Goal: Check status: Check status

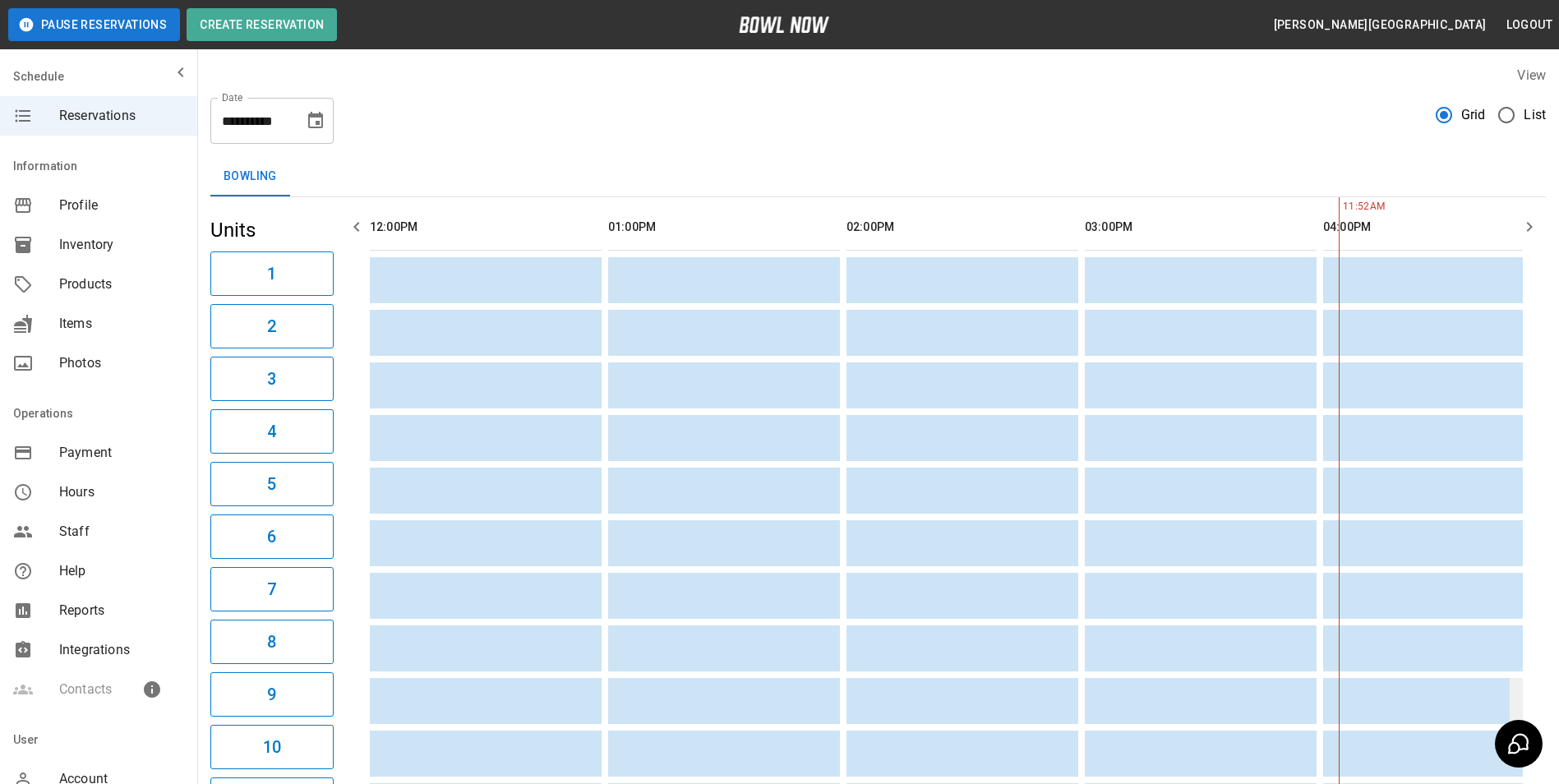
scroll to position [0, 715]
click at [146, 116] on span "Reservations" at bounding box center [121, 116] width 125 height 20
click at [280, 131] on input "**********" at bounding box center [251, 121] width 82 height 46
click at [327, 124] on button "Choose date, selected date is Oct 11, 2025" at bounding box center [316, 121] width 33 height 33
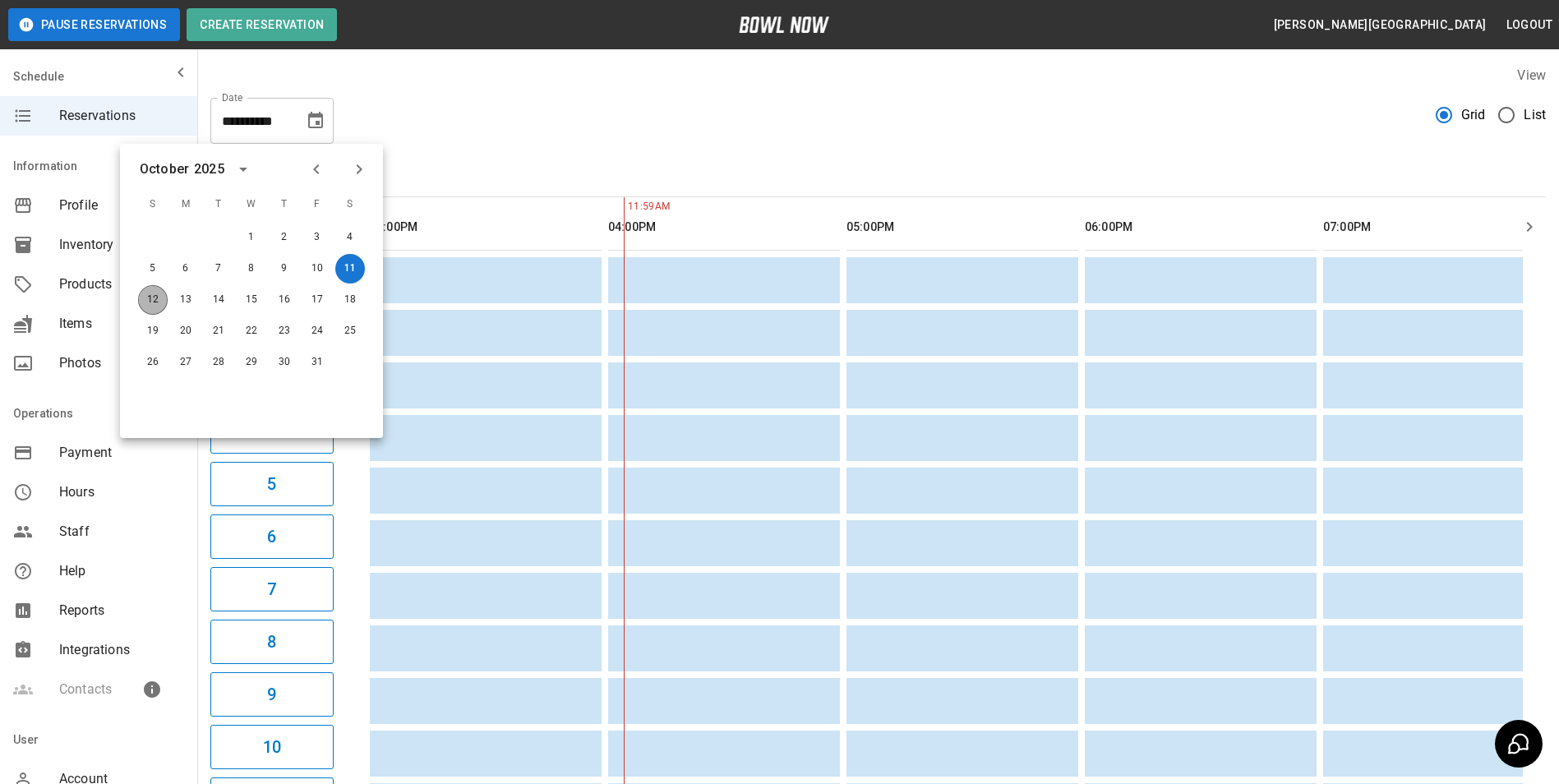
click at [146, 298] on button "12" at bounding box center [153, 300] width 30 height 30
type input "**********"
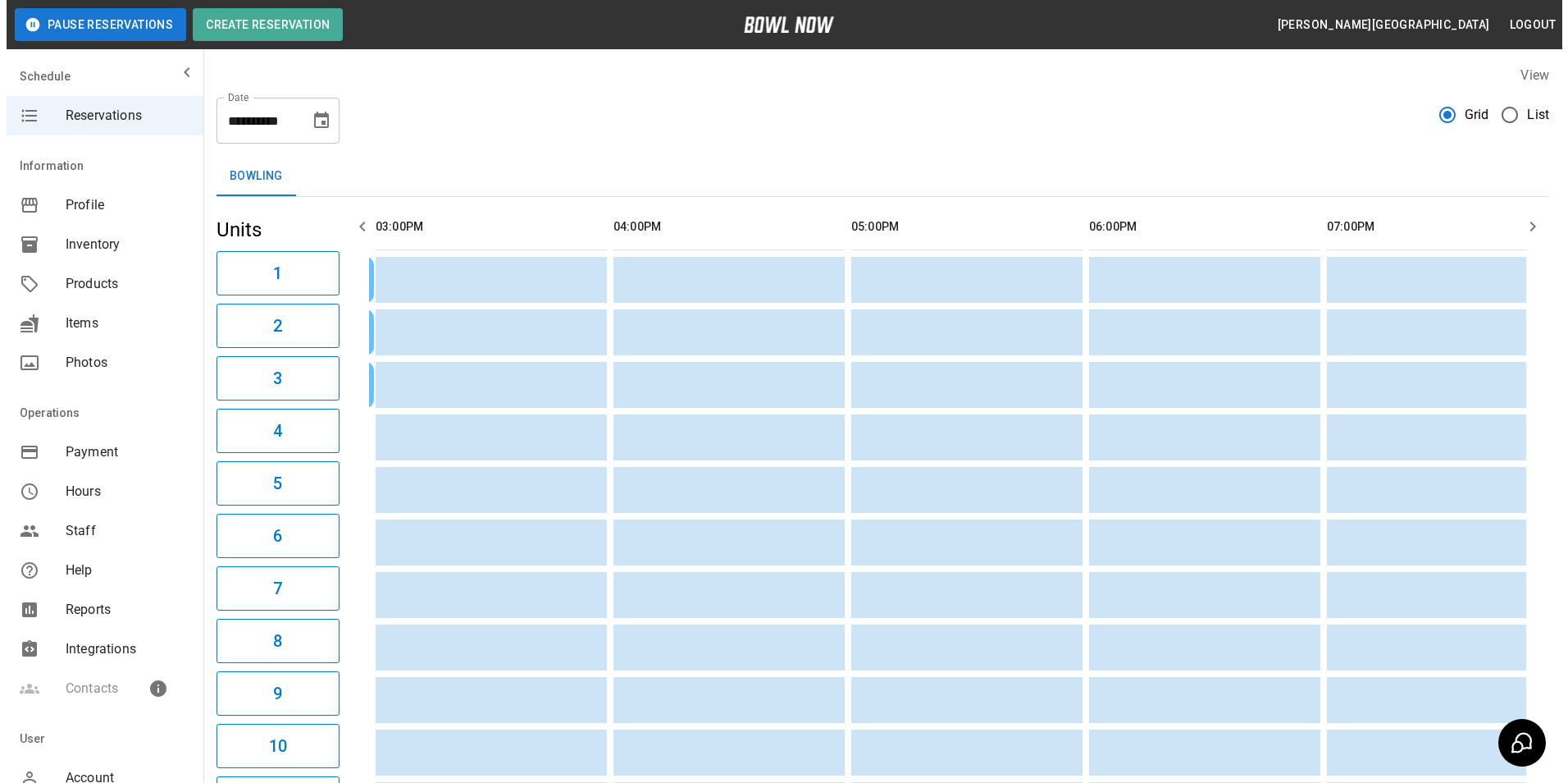
scroll to position [0, 0]
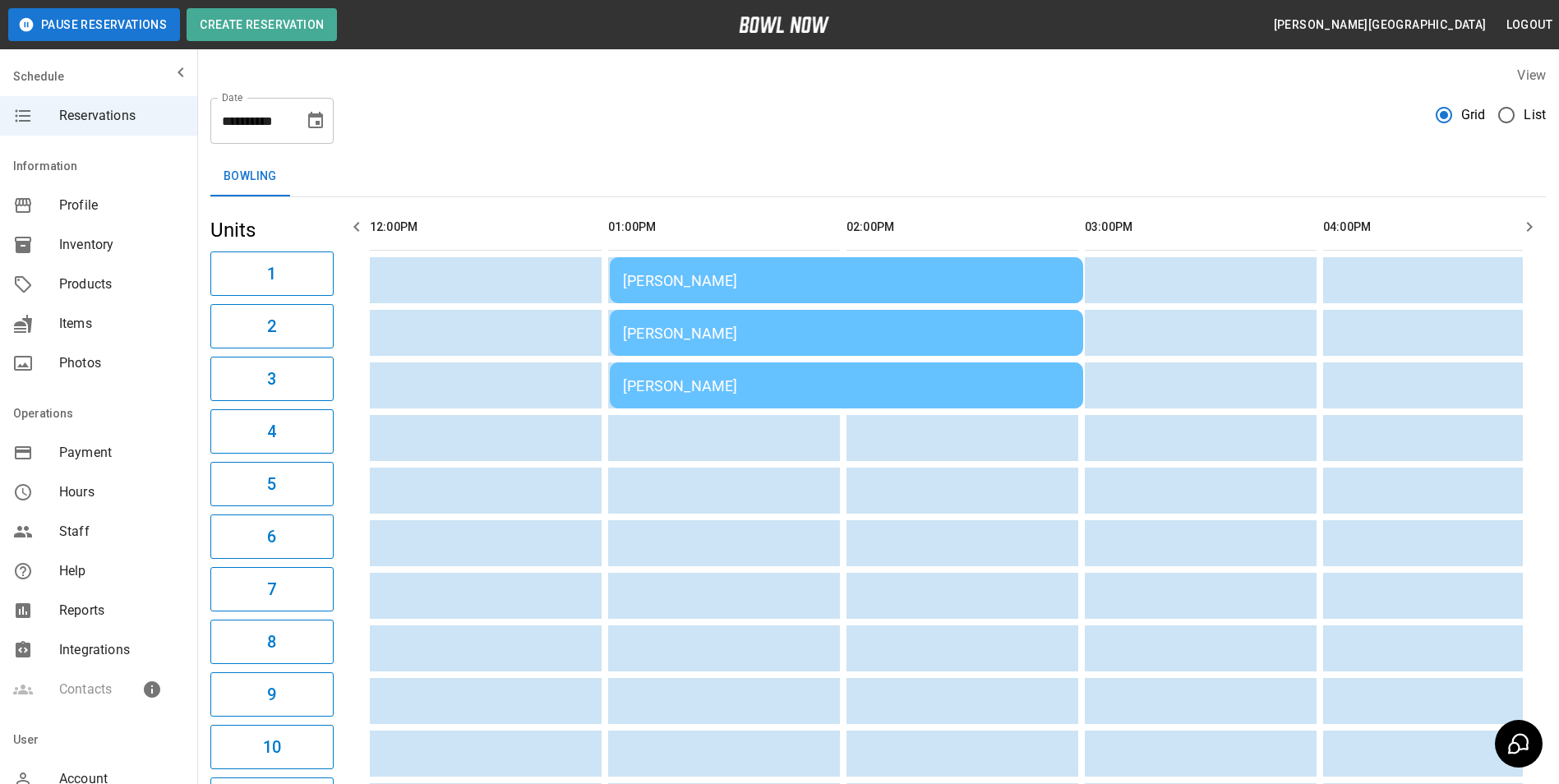
click at [753, 261] on td "[PERSON_NAME]" at bounding box center [846, 279] width 473 height 46
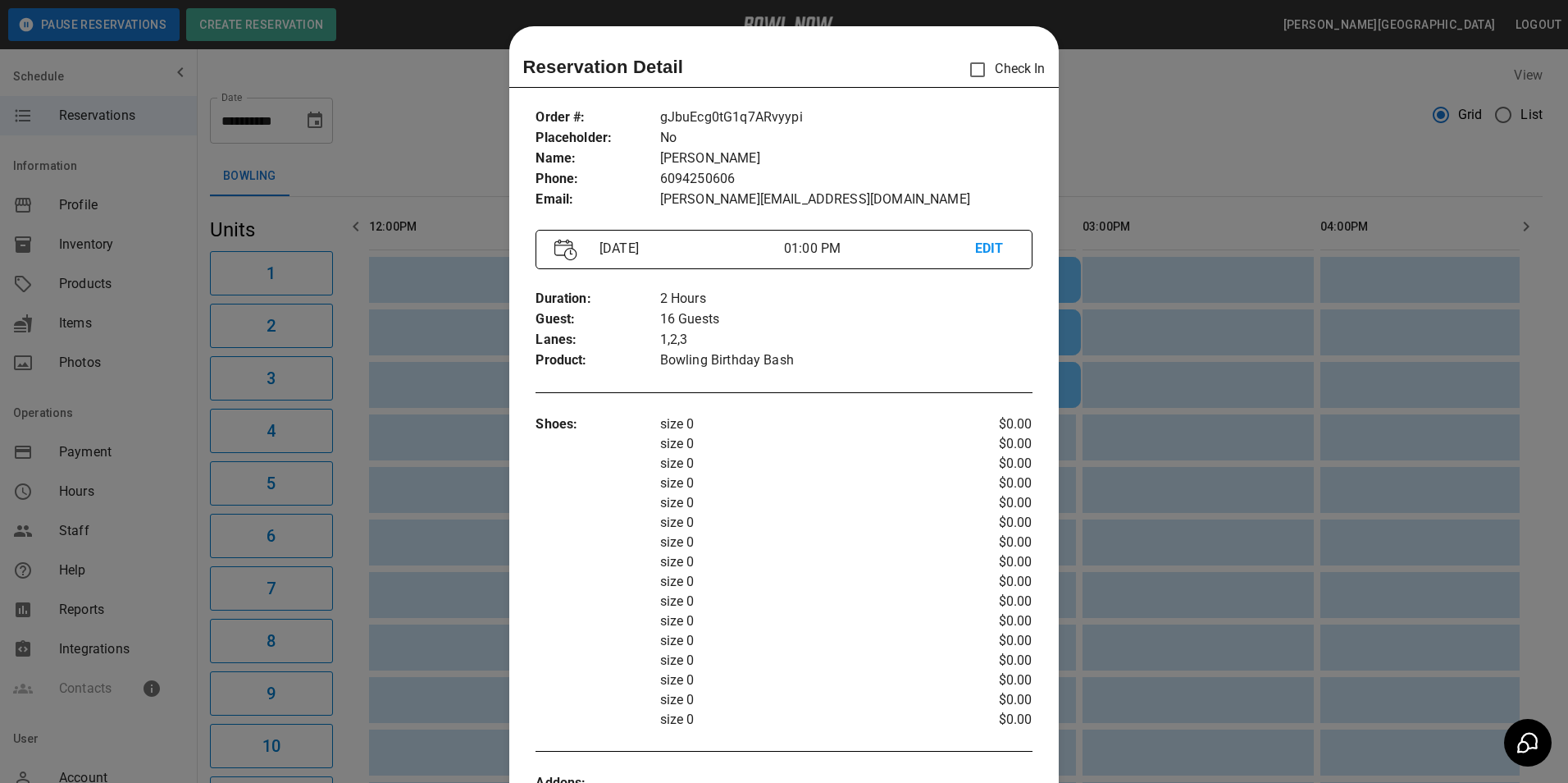
click at [1223, 120] on div at bounding box center [784, 391] width 1568 height 783
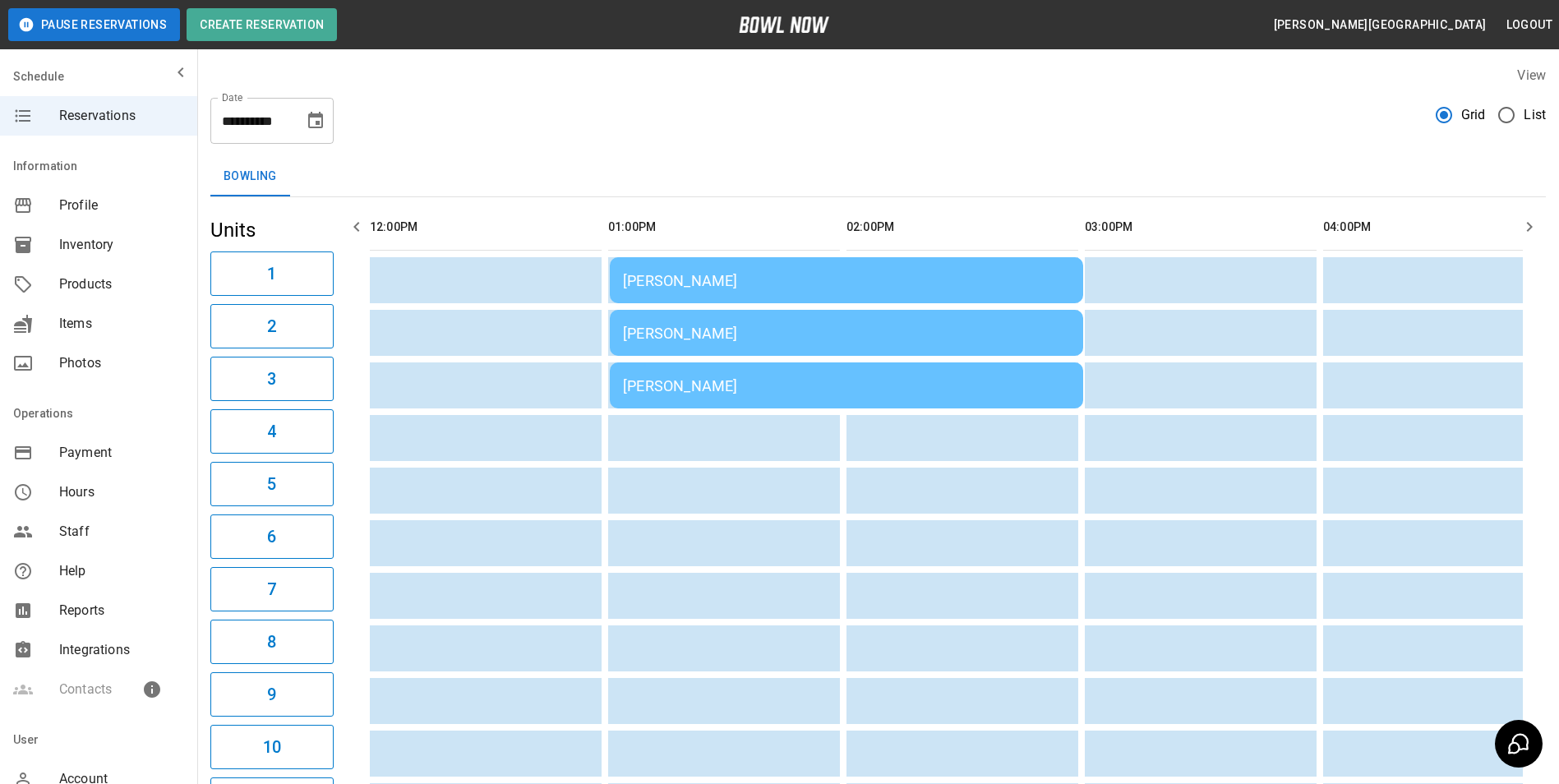
click at [741, 377] on div "[PERSON_NAME]" at bounding box center [847, 386] width 448 height 17
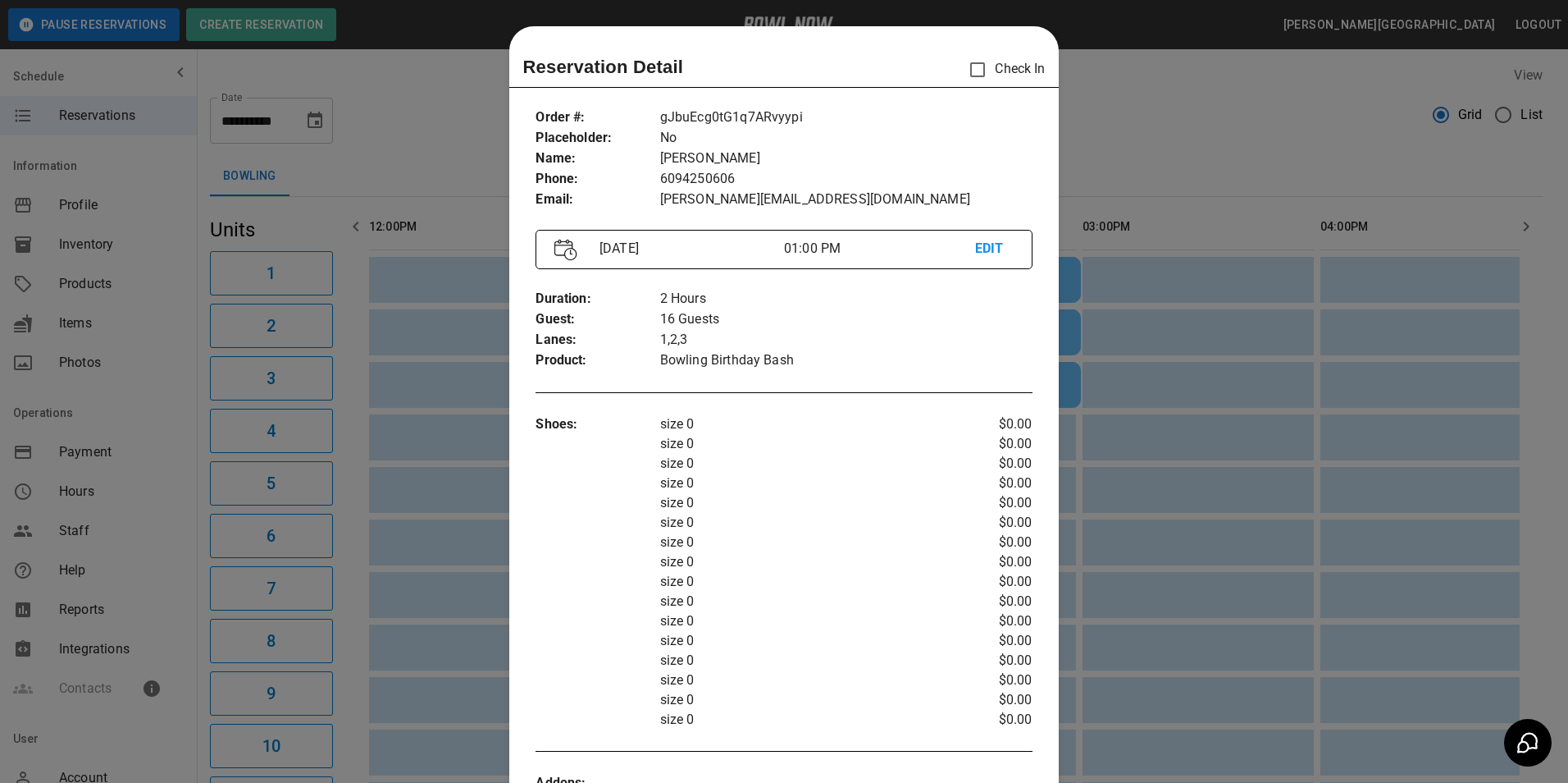
click at [1082, 149] on div at bounding box center [784, 391] width 1568 height 783
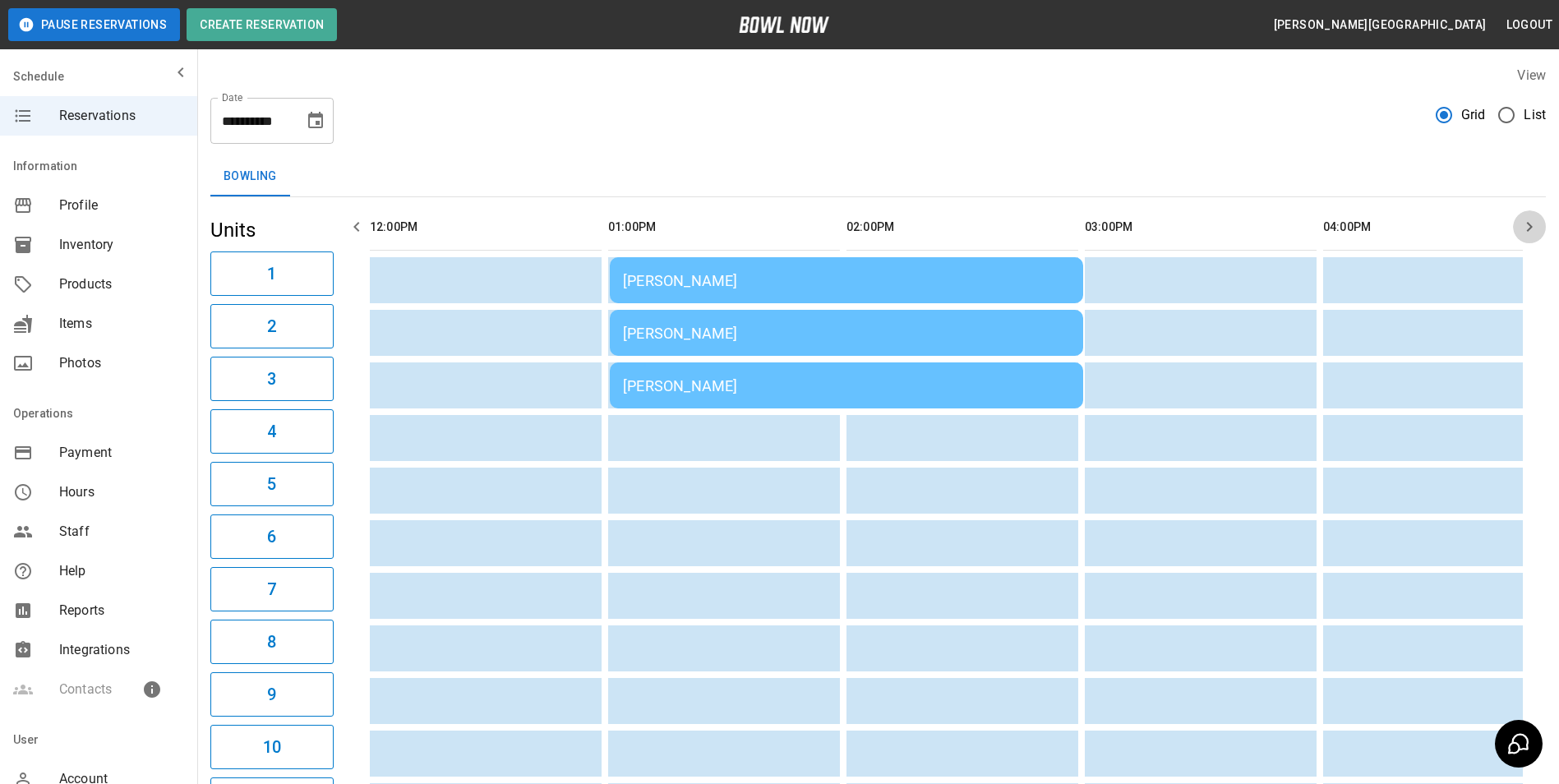
click at [1532, 226] on icon "button" at bounding box center [1530, 227] width 6 height 10
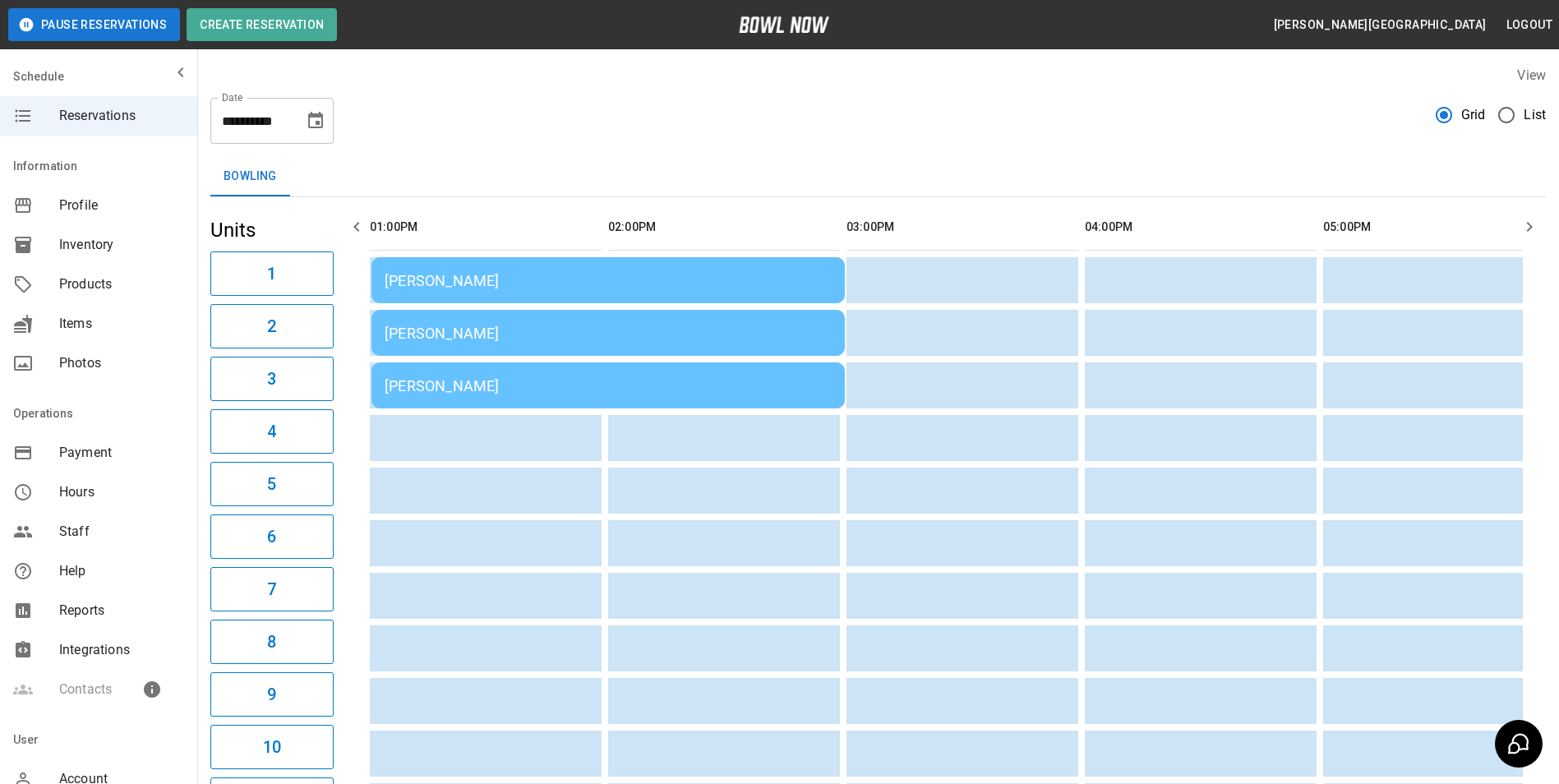
click at [1532, 226] on icon "button" at bounding box center [1530, 227] width 6 height 10
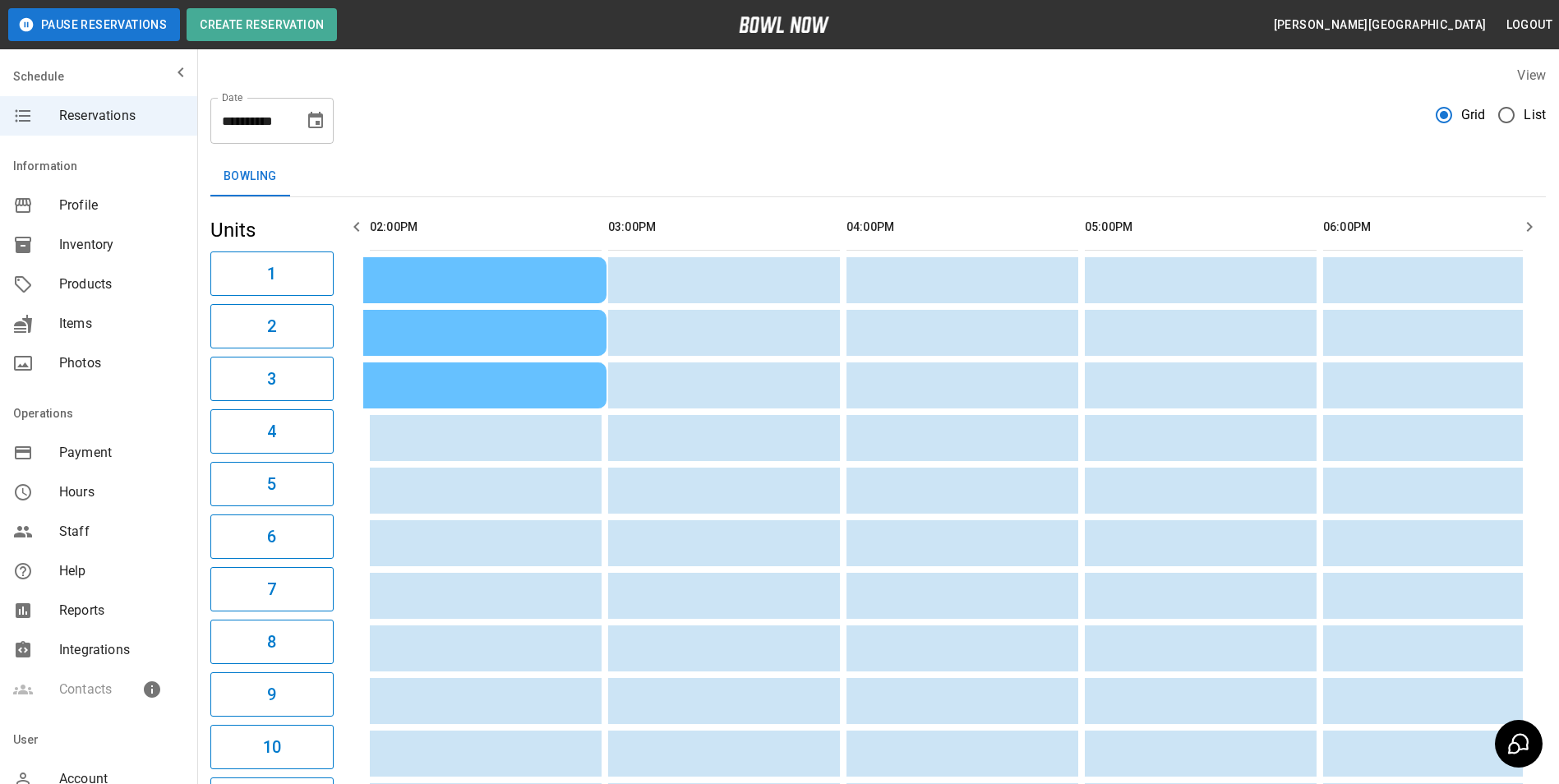
click at [1532, 226] on icon "button" at bounding box center [1530, 227] width 6 height 10
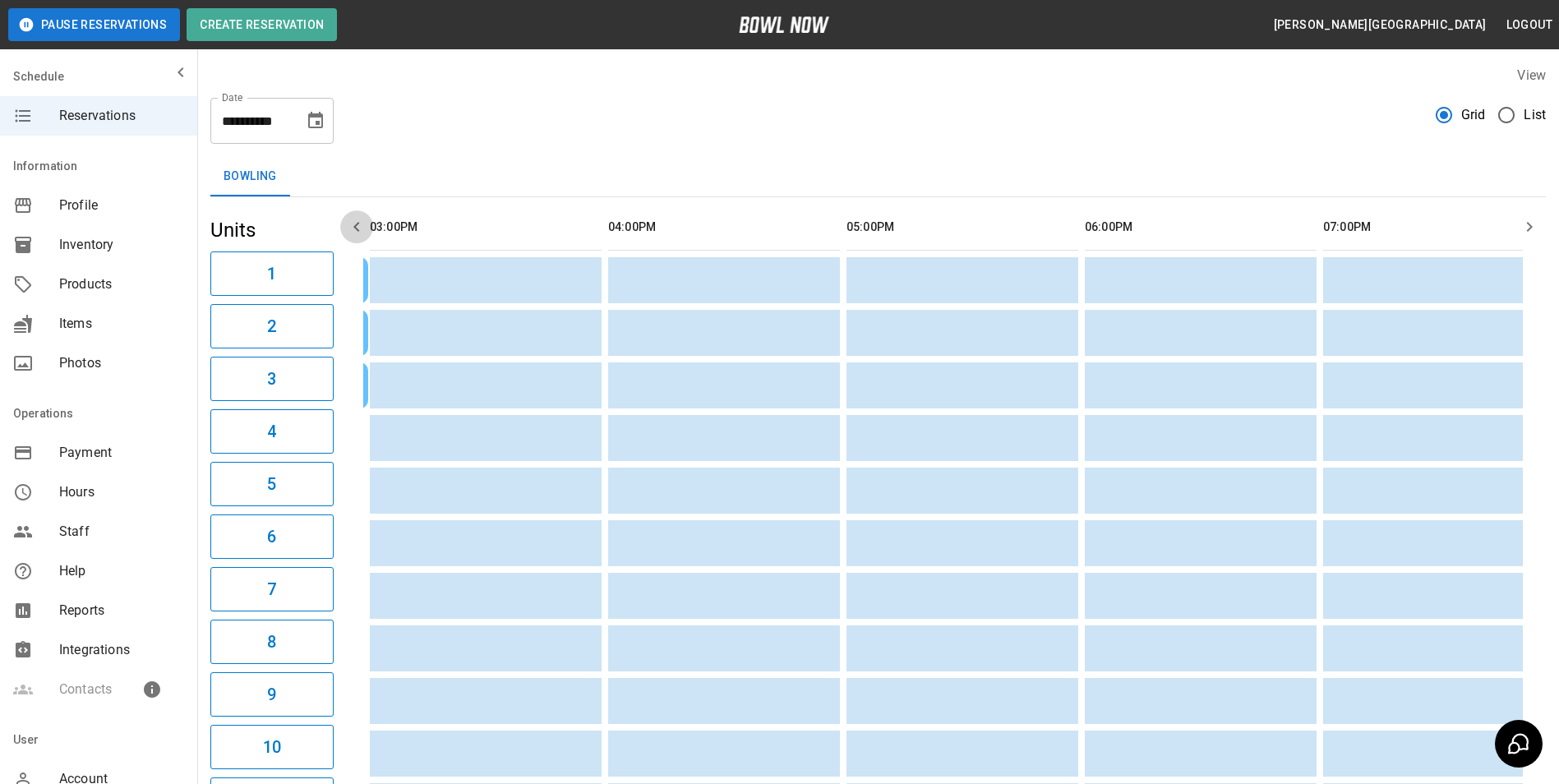
click at [357, 231] on icon "button" at bounding box center [357, 227] width 20 height 20
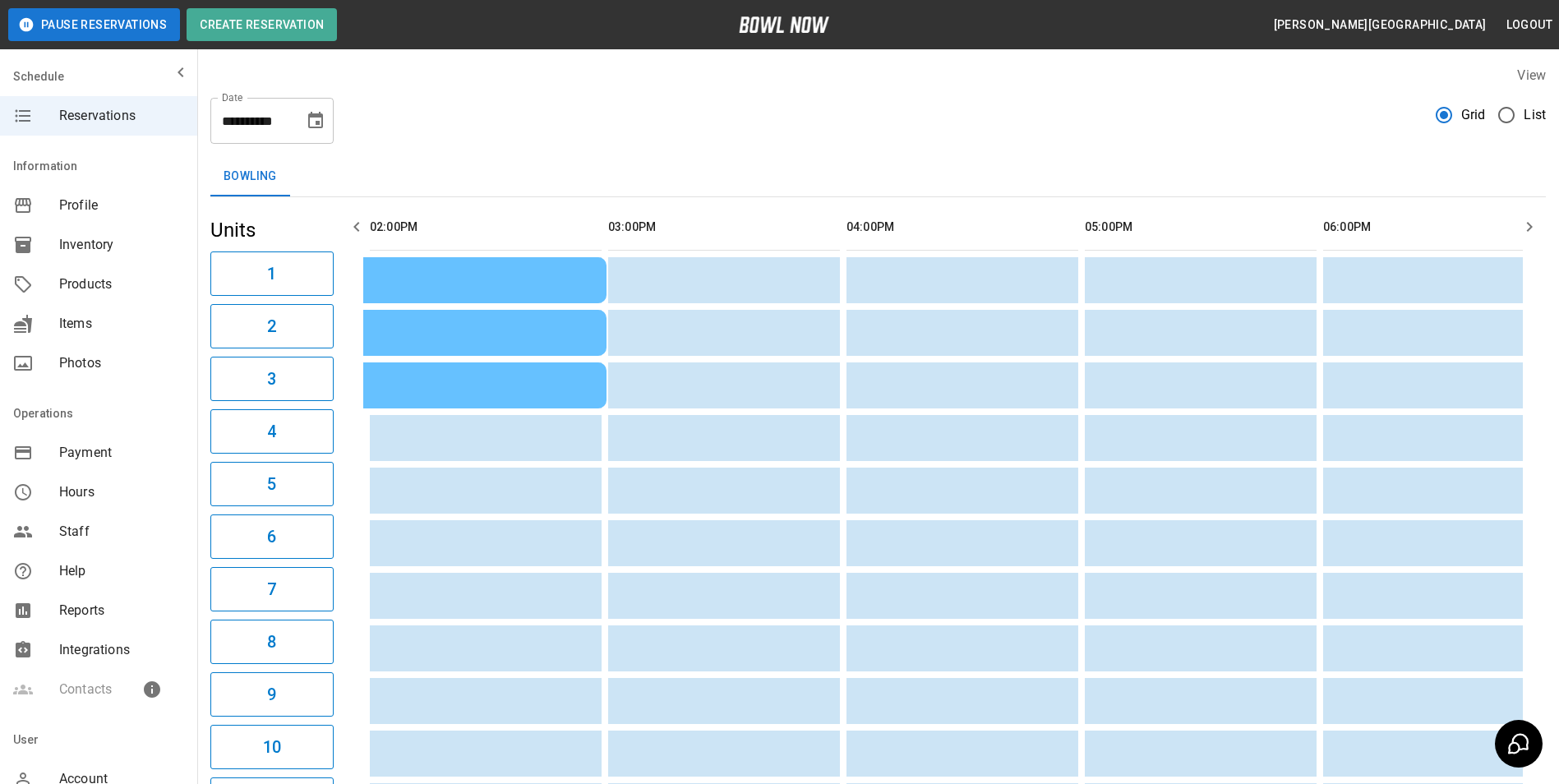
click at [357, 231] on icon "button" at bounding box center [357, 227] width 20 height 20
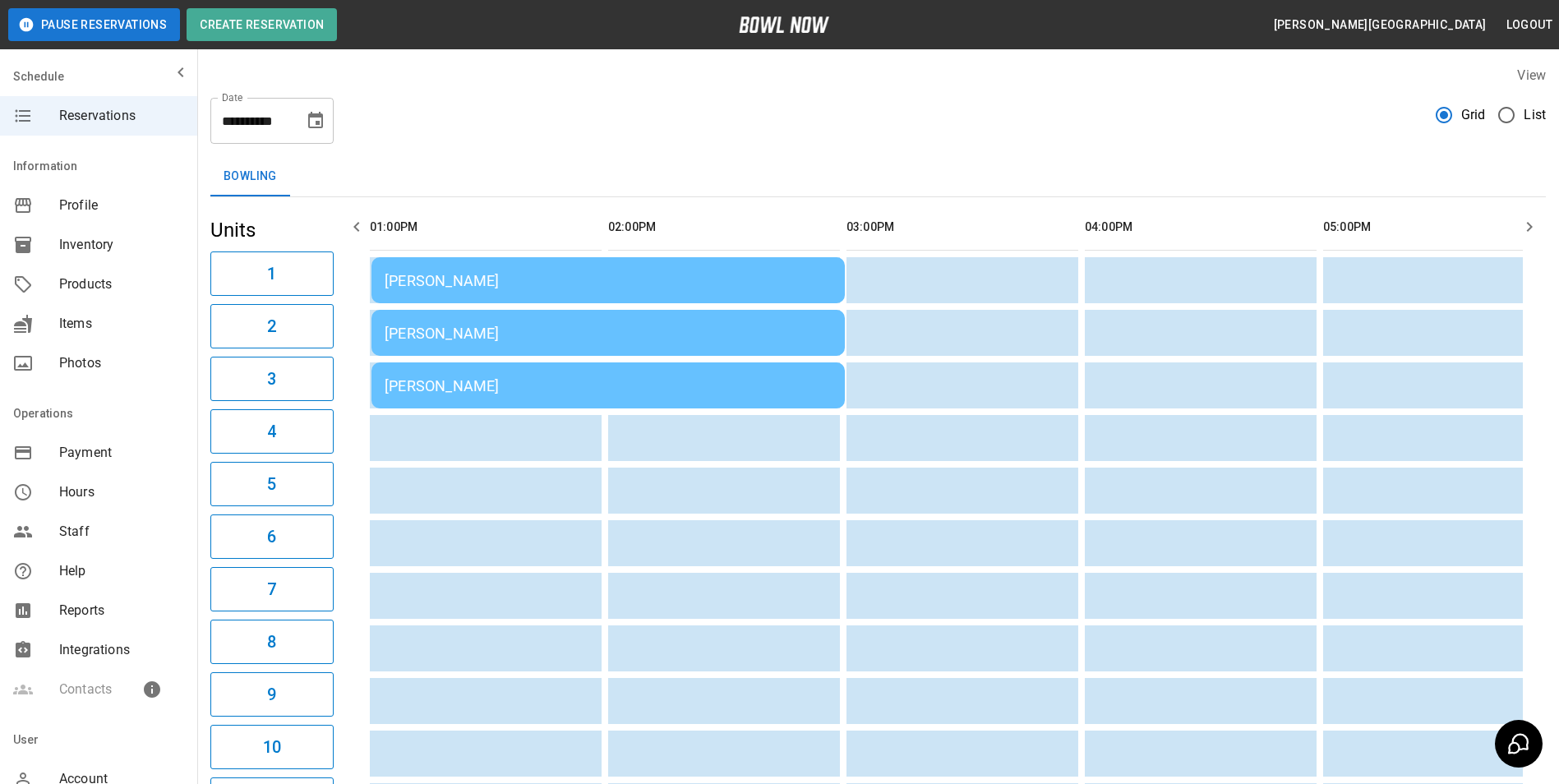
click at [357, 231] on icon "button" at bounding box center [357, 227] width 20 height 20
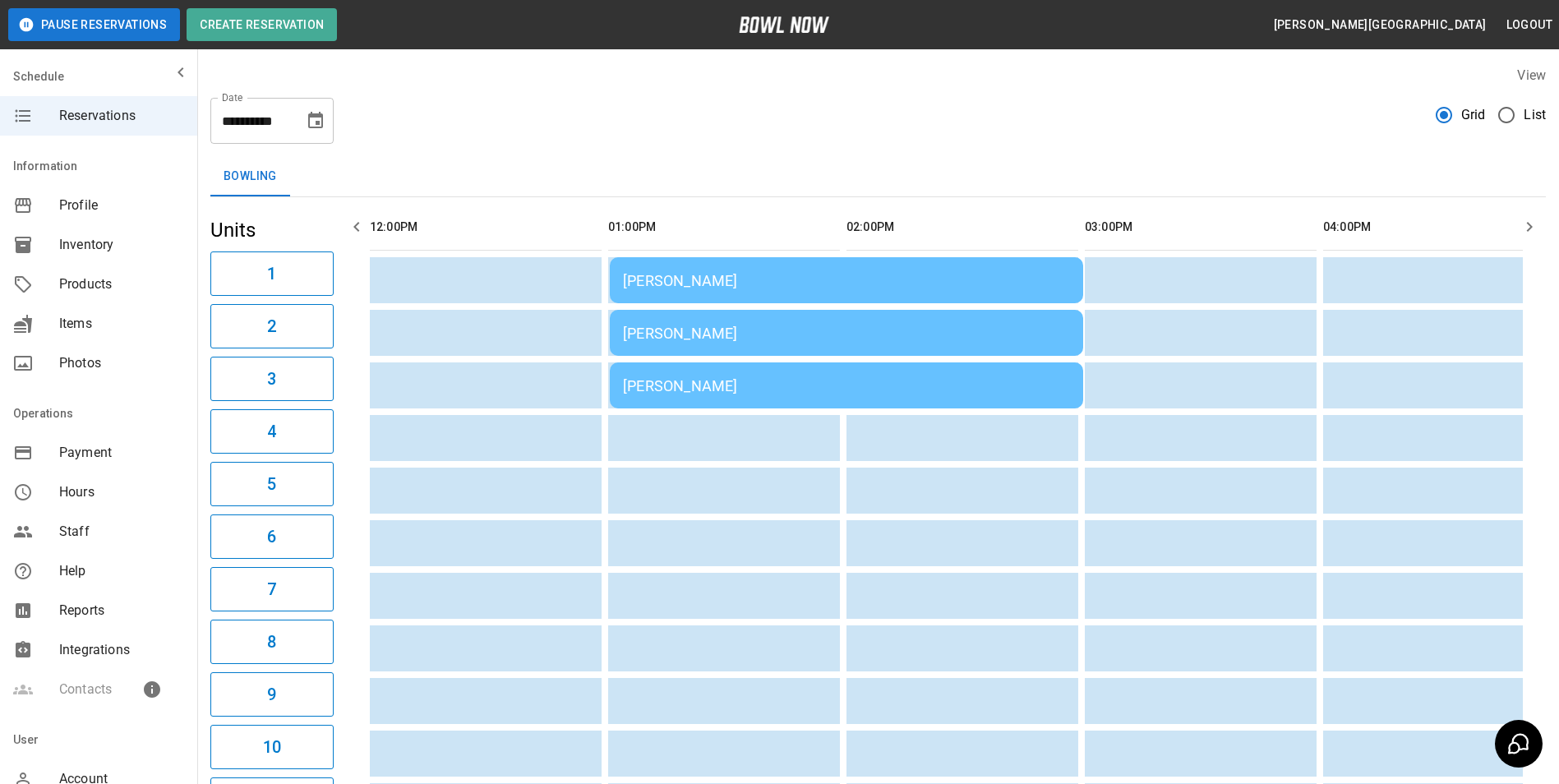
click at [357, 231] on icon "button" at bounding box center [357, 227] width 20 height 20
